Goal: Transaction & Acquisition: Purchase product/service

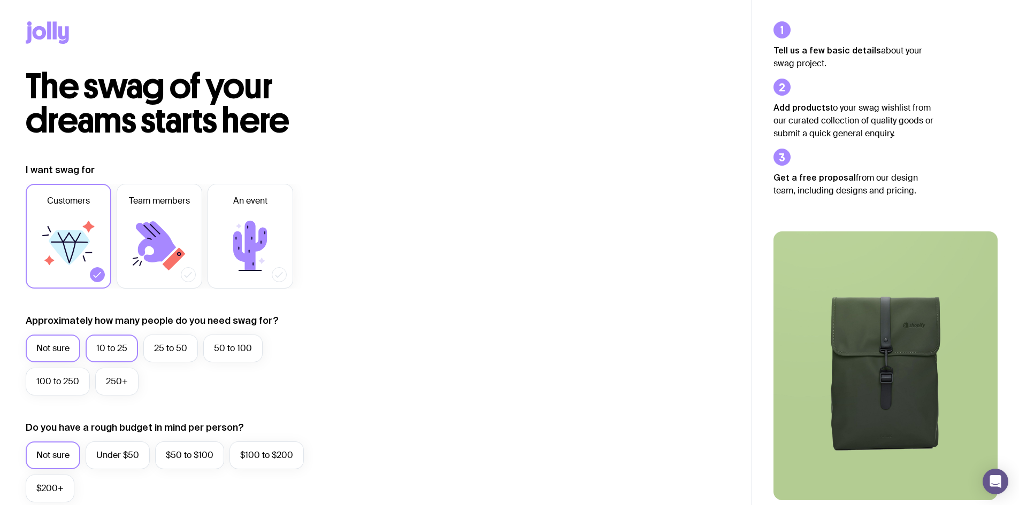
click at [126, 355] on label "10 to 25" at bounding box center [112, 349] width 52 height 28
click at [0, 0] on input "10 to 25" at bounding box center [0, 0] width 0 height 0
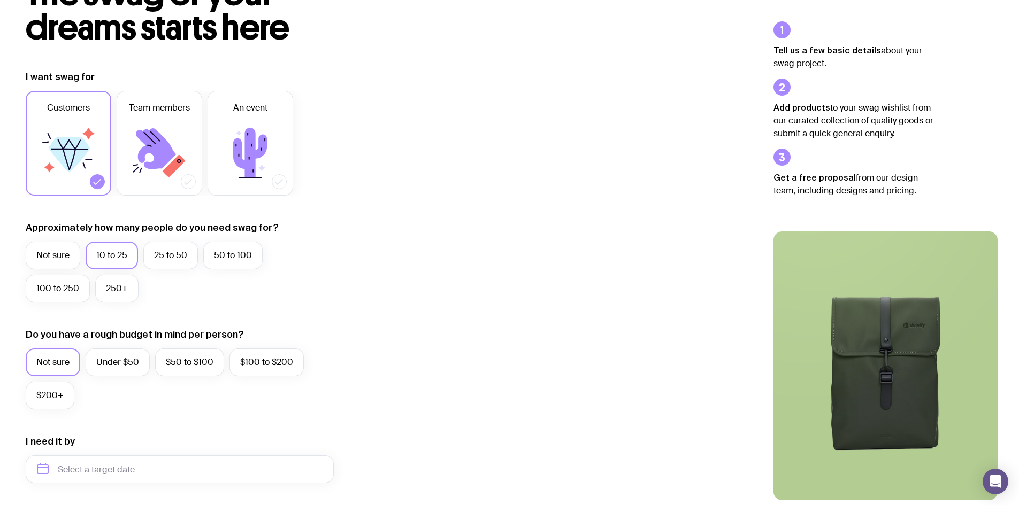
scroll to position [83, 0]
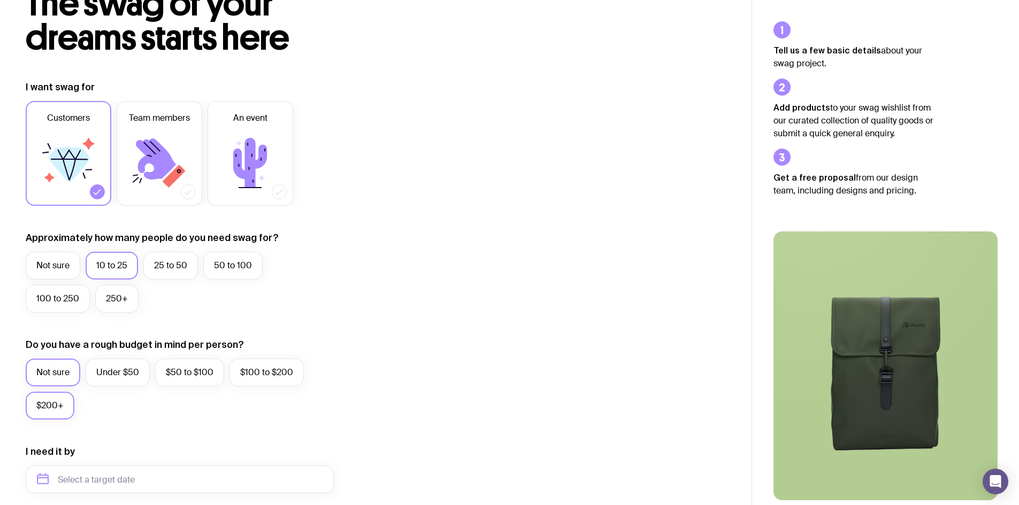
click at [63, 405] on label "$200+" at bounding box center [50, 406] width 49 height 28
click at [0, 0] on input "$200+" at bounding box center [0, 0] width 0 height 0
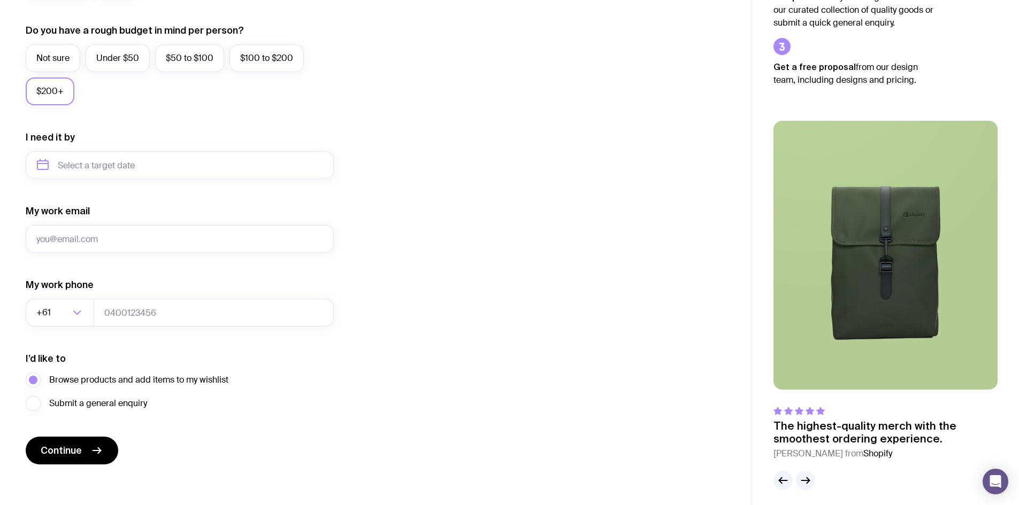
scroll to position [404, 0]
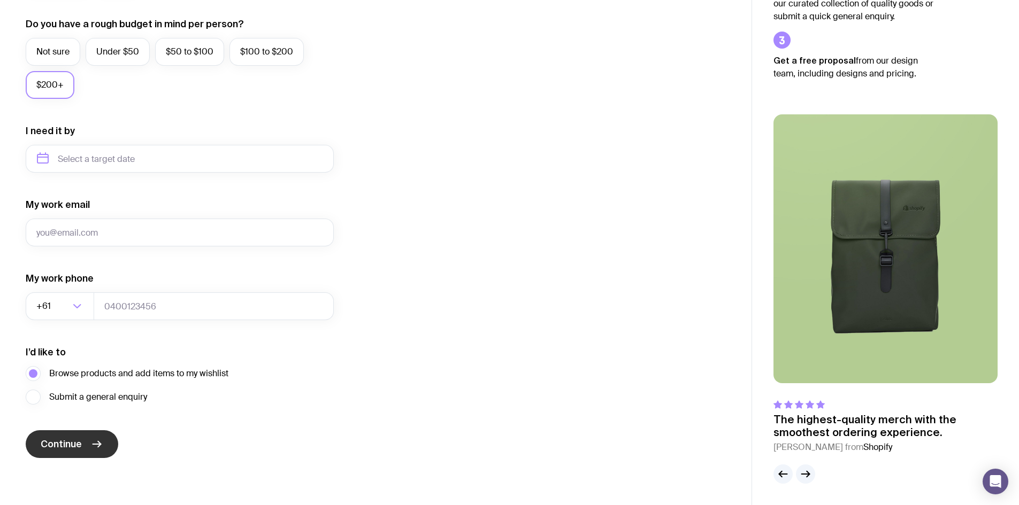
click at [106, 447] on button "Continue" at bounding box center [72, 445] width 93 height 28
type input "[EMAIL_ADDRESS][DOMAIN_NAME]"
click at [98, 448] on icon "submit" at bounding box center [96, 444] width 13 height 13
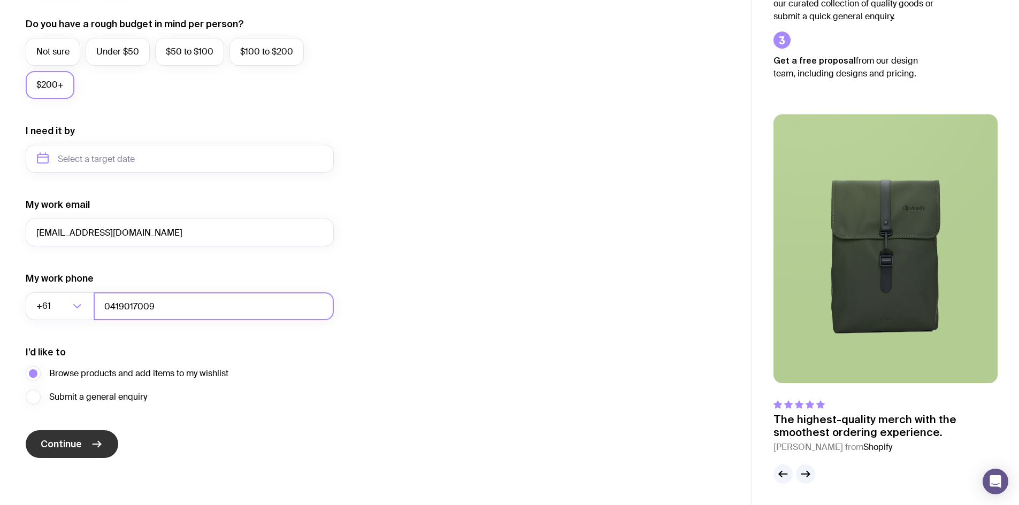
type input "0419017009"
click at [44, 447] on span "Continue" at bounding box center [61, 444] width 41 height 13
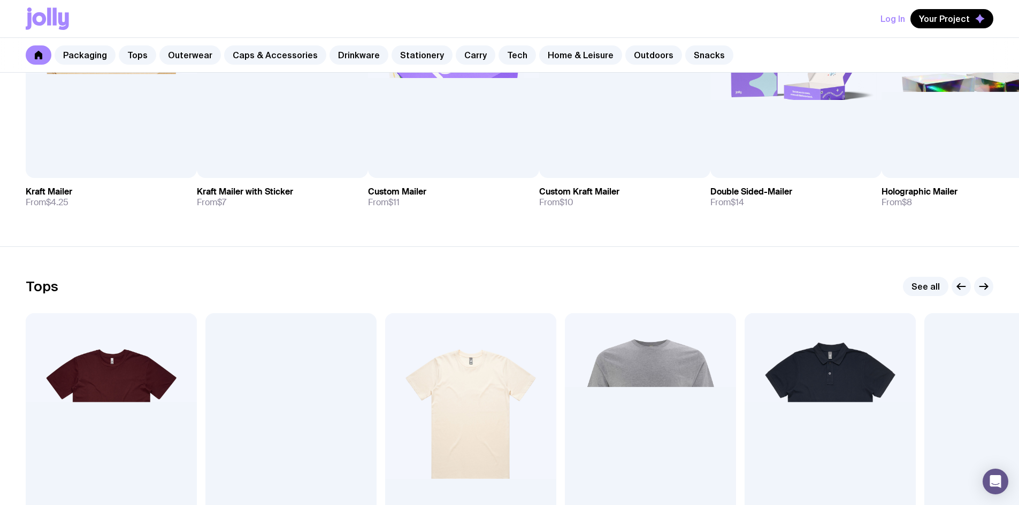
scroll to position [481, 0]
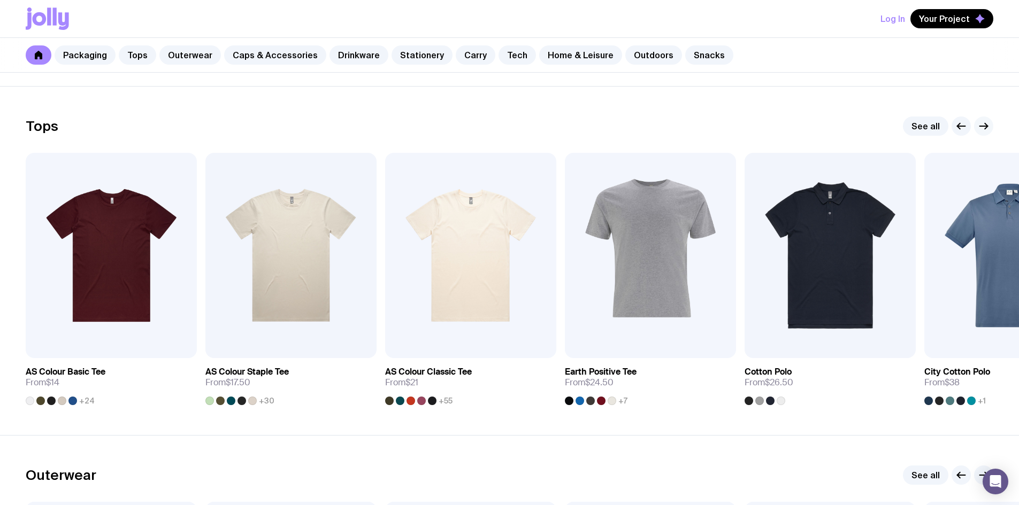
click at [980, 128] on icon "button" at bounding box center [983, 126] width 13 height 13
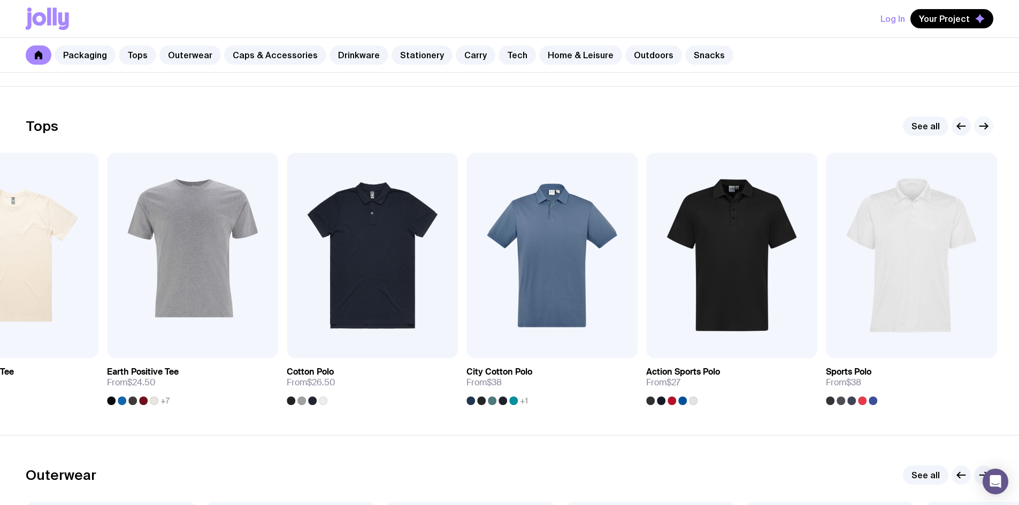
click at [980, 128] on icon "button" at bounding box center [983, 126] width 13 height 13
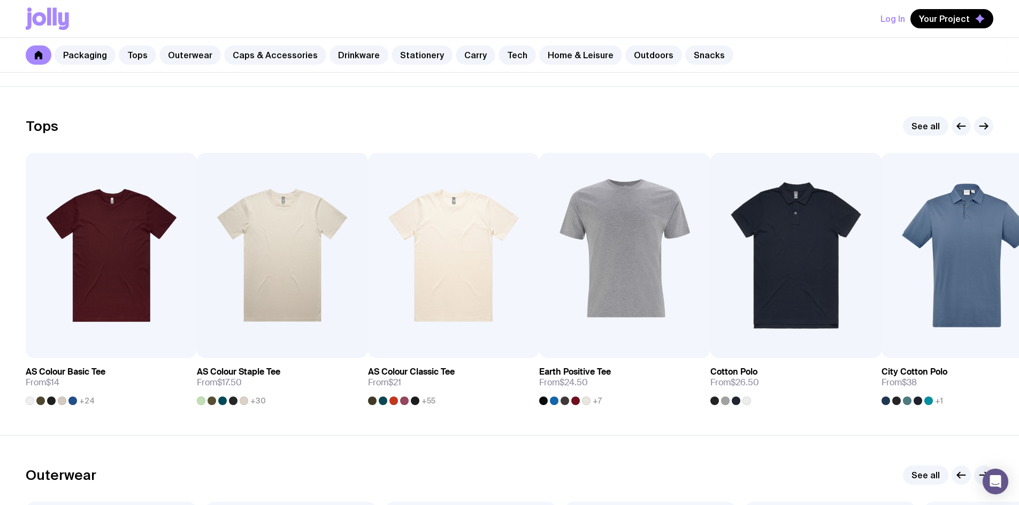
scroll to position [749, 0]
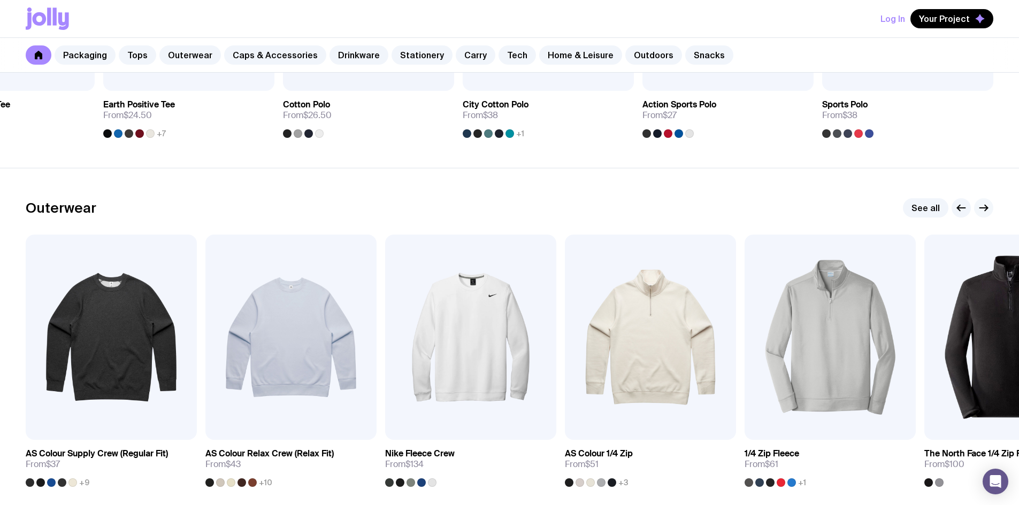
click at [984, 209] on icon "button" at bounding box center [983, 208] width 13 height 13
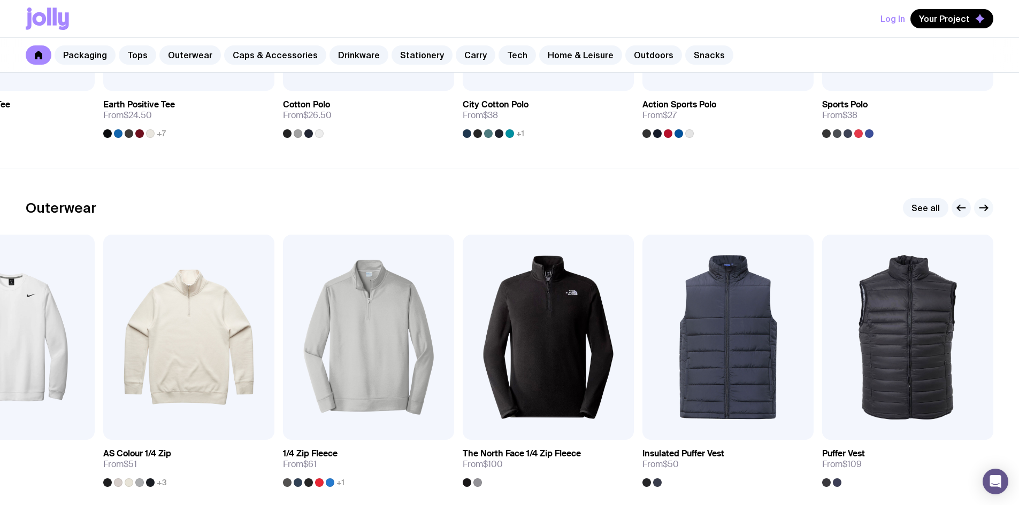
click at [984, 209] on icon "button" at bounding box center [983, 208] width 13 height 13
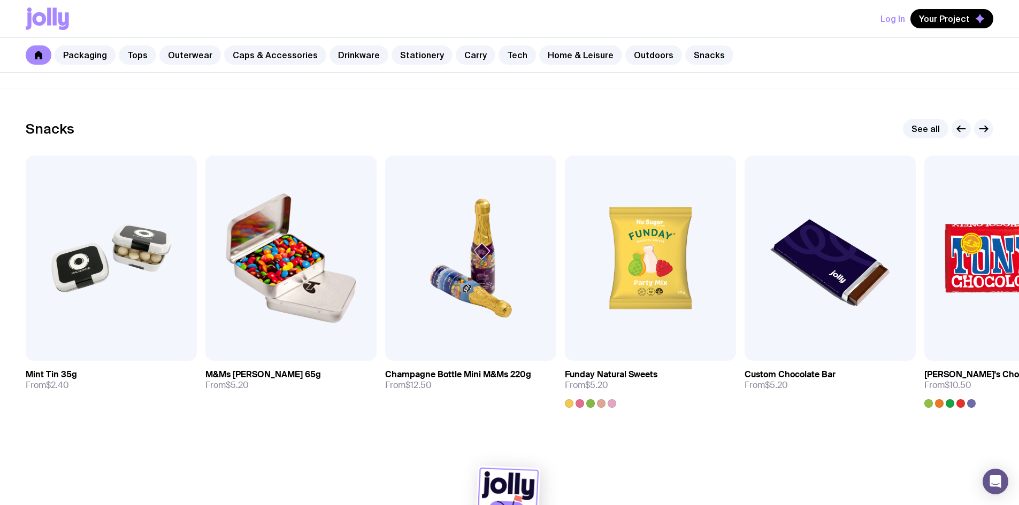
scroll to position [3672, 0]
